Goal: Task Accomplishment & Management: Use online tool/utility

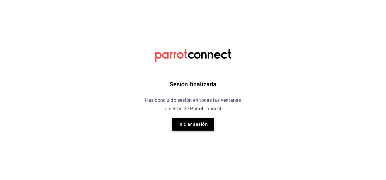
click at [202, 128] on button "Iniciar sesión" at bounding box center [193, 124] width 43 height 13
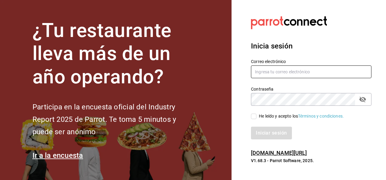
type input "noe.espindola@grupocosteno.com"
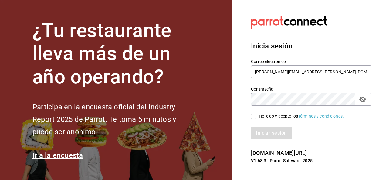
click at [254, 118] on input "He leído y acepto los Términos y condiciones." at bounding box center [253, 116] width 5 height 5
checkbox input "true"
click at [266, 134] on button "Iniciar sesión" at bounding box center [271, 133] width 41 height 13
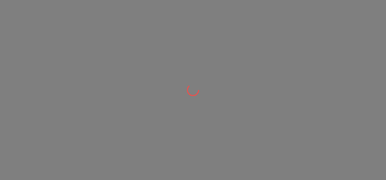
click at [135, 57] on div at bounding box center [193, 90] width 386 height 180
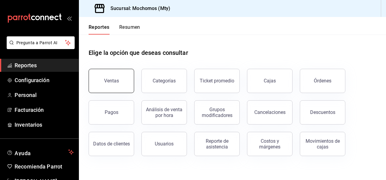
click at [125, 84] on button "Ventas" at bounding box center [112, 81] width 46 height 24
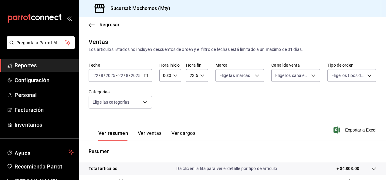
click at [140, 77] on input "2025" at bounding box center [136, 75] width 10 height 5
click at [144, 77] on icon "button" at bounding box center [146, 76] width 4 height 4
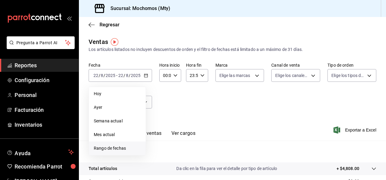
click at [118, 143] on li "Rango de fechas" at bounding box center [117, 149] width 57 height 14
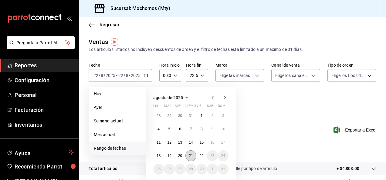
click at [192, 159] on button "21" at bounding box center [191, 156] width 11 height 11
click at [205, 157] on button "22" at bounding box center [202, 156] width 11 height 11
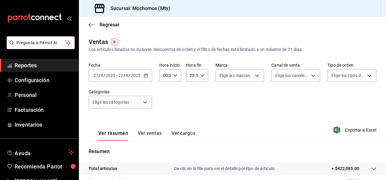
click at [222, 107] on div "Fecha [DATE] [DATE] - [DATE] [DATE] Hora inicio 00:00 Hora inicio Hora fin 23:5…" at bounding box center [233, 89] width 288 height 53
click at [176, 72] on div "00:00 Hora inicio" at bounding box center [170, 75] width 22 height 13
click at [164, 115] on span "05" at bounding box center [164, 114] width 1 height 5
type input "05:00"
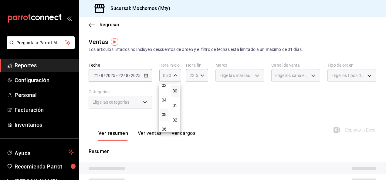
click at [218, 79] on div at bounding box center [193, 90] width 386 height 180
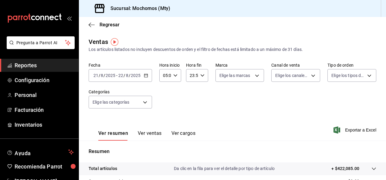
click at [203, 75] on icon "button" at bounding box center [202, 76] width 4 height 4
click at [190, 123] on span "05" at bounding box center [190, 125] width 1 height 5
click at [202, 92] on span "00" at bounding box center [201, 91] width 1 height 5
type input "05:00"
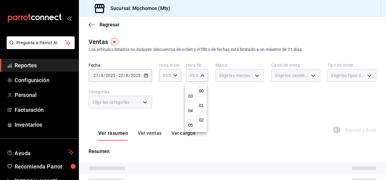
click at [241, 115] on div at bounding box center [193, 90] width 386 height 180
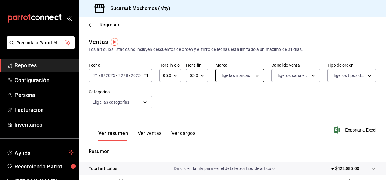
click at [249, 81] on body "Pregunta a Parrot AI Reportes Configuración Personal Facturación Inventarios Ay…" at bounding box center [193, 90] width 386 height 180
click at [221, 98] on input "checkbox" at bounding box center [220, 99] width 5 height 5
checkbox input "true"
type input "b352ad34-a903-4246-b8b1-197398375429"
checkbox input "true"
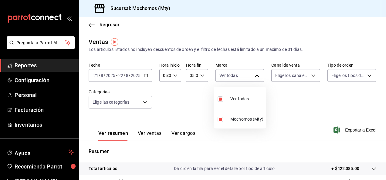
click at [299, 102] on div at bounding box center [193, 90] width 386 height 180
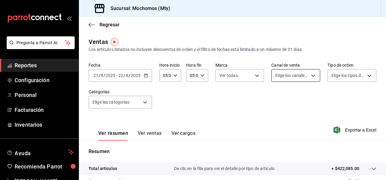
click at [295, 81] on body "Pregunta a Parrot AI Reportes Configuración Personal Facturación Inventarios Ay…" at bounding box center [193, 90] width 386 height 180
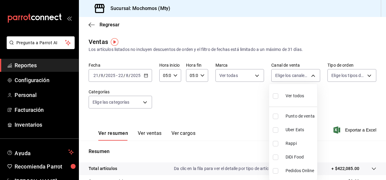
click at [275, 94] on input "checkbox" at bounding box center [275, 96] width 5 height 5
checkbox input "true"
type input "PARROT,UBER_EATS,RAPPI,DIDI_FOOD,ONLINE"
checkbox input "true"
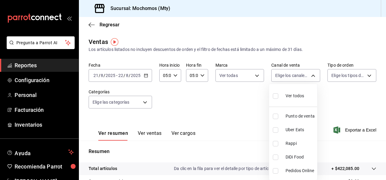
checkbox input "true"
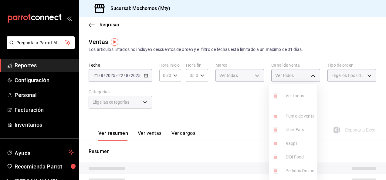
click at [333, 100] on div at bounding box center [193, 90] width 386 height 180
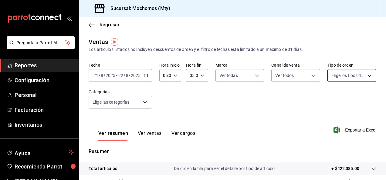
click at [337, 77] on body "Pregunta a Parrot AI Reportes Configuración Personal Facturación Inventarios Ay…" at bounding box center [193, 90] width 386 height 180
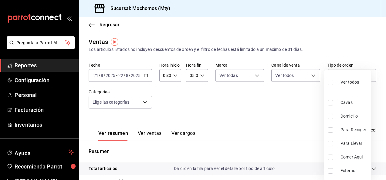
click at [331, 79] on label at bounding box center [332, 82] width 8 height 9
click at [331, 80] on input "checkbox" at bounding box center [330, 82] width 5 height 5
checkbox input "false"
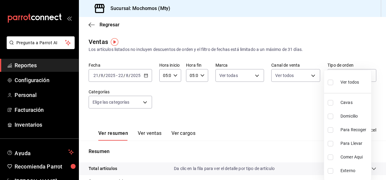
checkbox input "false"
click at [330, 81] on input "checkbox" at bounding box center [330, 82] width 5 height 5
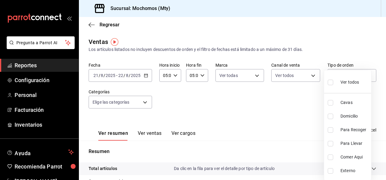
checkbox input "true"
type input "7f152bcd-c808-43b1-8377-7ee3764f5c48,abc1671a-a22f-403c-8860-9d090036c428,f5090…"
checkbox input "true"
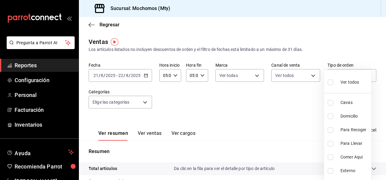
checkbox input "true"
click at [276, 100] on div at bounding box center [193, 90] width 386 height 180
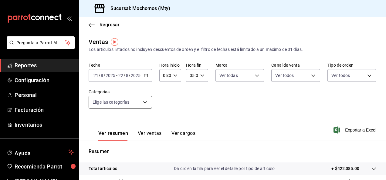
click at [132, 99] on body "Pregunta a Parrot AI Reportes Configuración Personal Facturación Inventarios Ay…" at bounding box center [193, 90] width 386 height 180
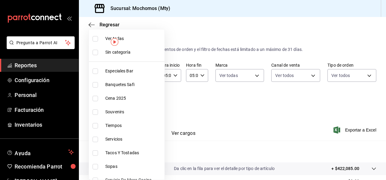
click at [96, 40] on input "checkbox" at bounding box center [95, 38] width 5 height 5
checkbox input "true"
type input "ca062f0f-28a6-4a2e-835a-bf626b46f614,ff02f0f8-cf27-4ea8-b513-1d5c0356e4fc,aaf97…"
checkbox input "true"
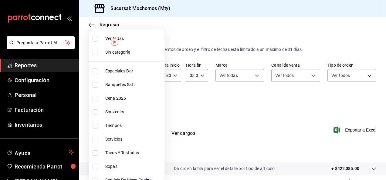
checkbox input "true"
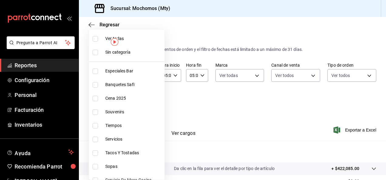
checkbox input "true"
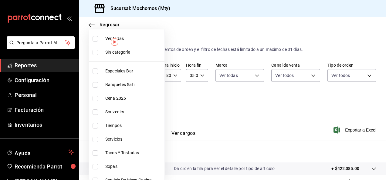
checkbox input "true"
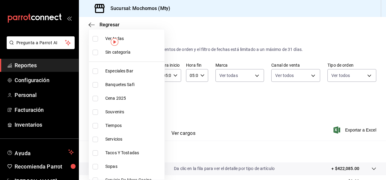
checkbox input "true"
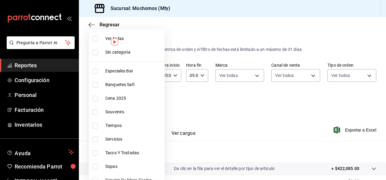
checkbox input "true"
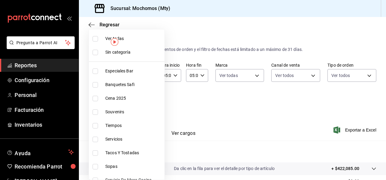
checkbox input "true"
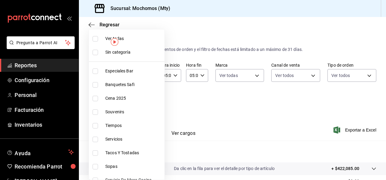
checkbox input "true"
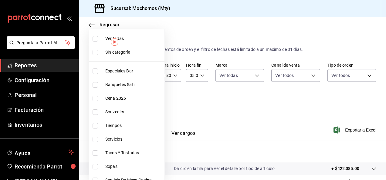
checkbox input "true"
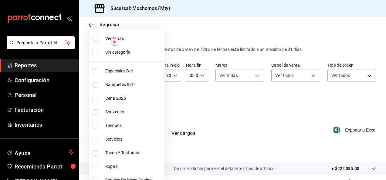
checkbox input "true"
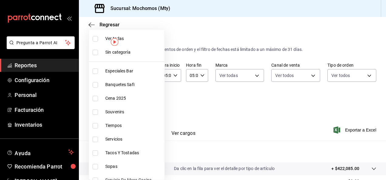
checkbox input "true"
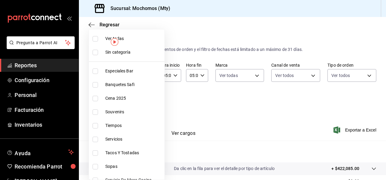
checkbox input "true"
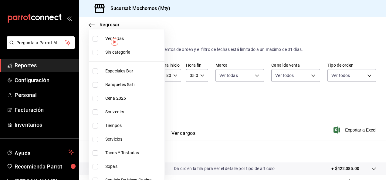
checkbox input "true"
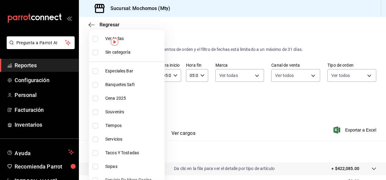
checkbox input "true"
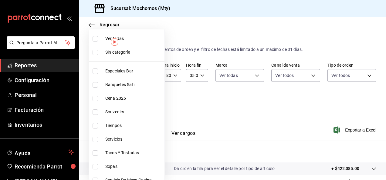
checkbox input "true"
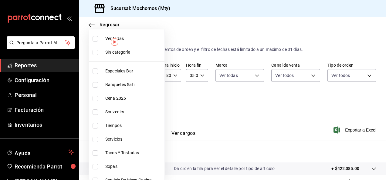
checkbox input "true"
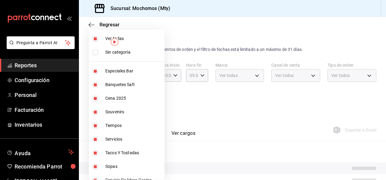
click at [97, 53] on input "checkbox" at bounding box center [95, 52] width 5 height 5
checkbox input "true"
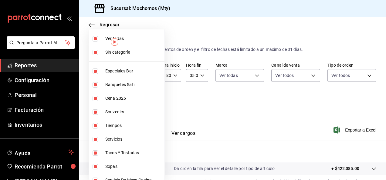
click at [175, 108] on div at bounding box center [193, 90] width 386 height 180
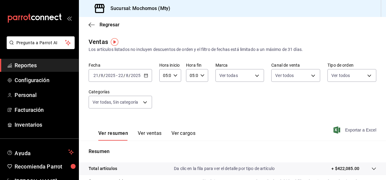
click at [351, 132] on span "Exportar a Excel" at bounding box center [356, 130] width 42 height 7
